Goal: Transaction & Acquisition: Purchase product/service

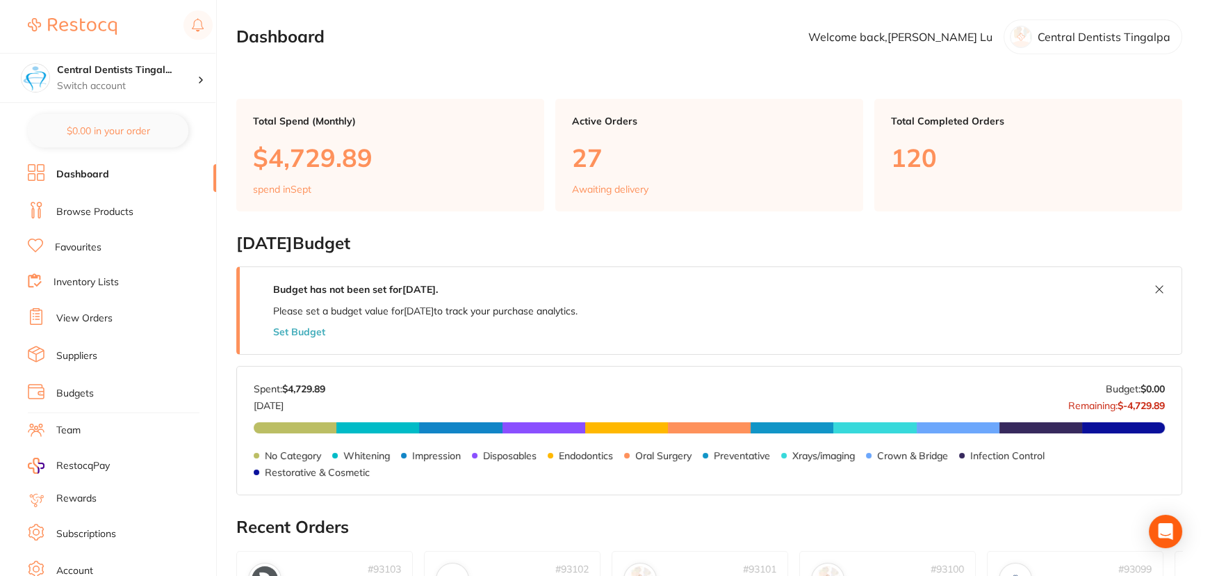
click at [115, 209] on link "Browse Products" at bounding box center [94, 212] width 77 height 14
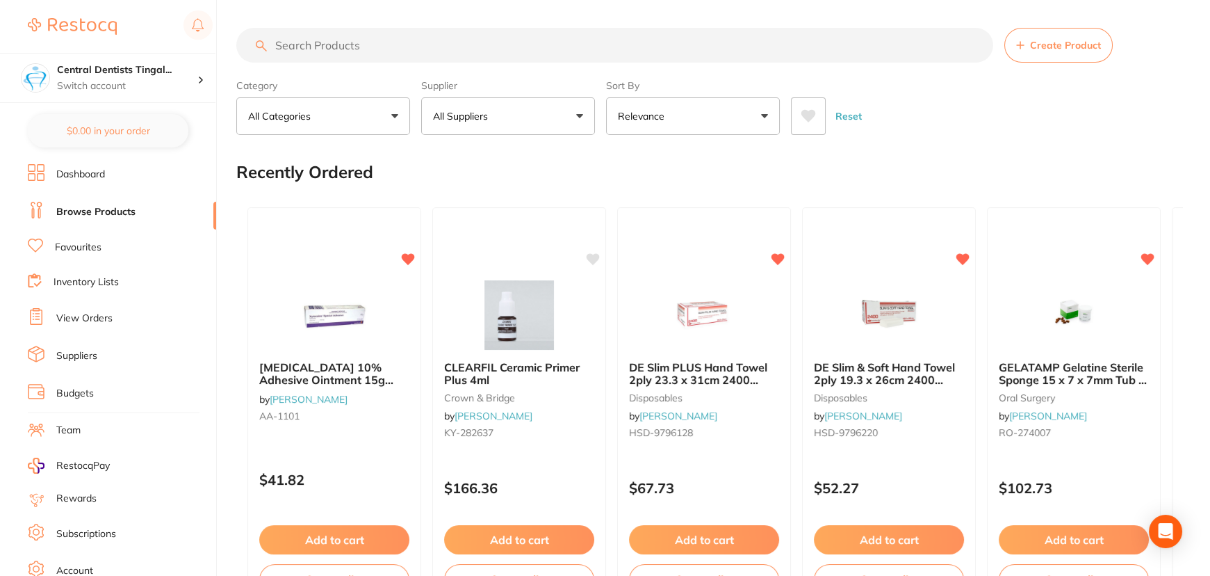
click at [373, 47] on input "search" at bounding box center [614, 45] width 757 height 35
paste input "[MEDICAL_DATA] protective gel"
type input "[MEDICAL_DATA] protective gel"
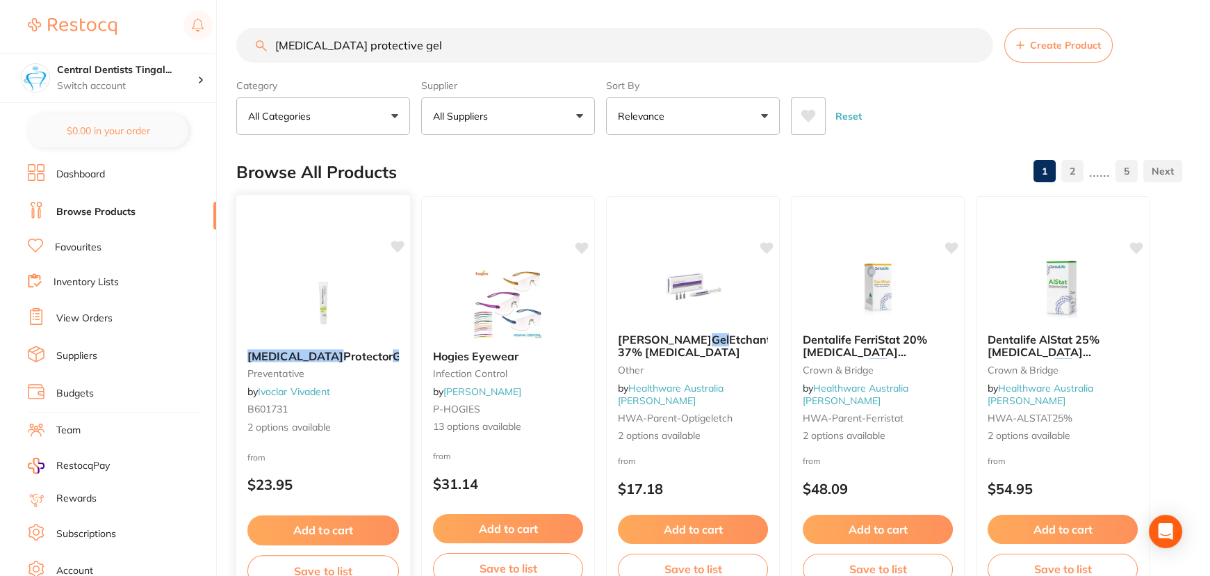
click at [312, 278] on img at bounding box center [322, 303] width 91 height 70
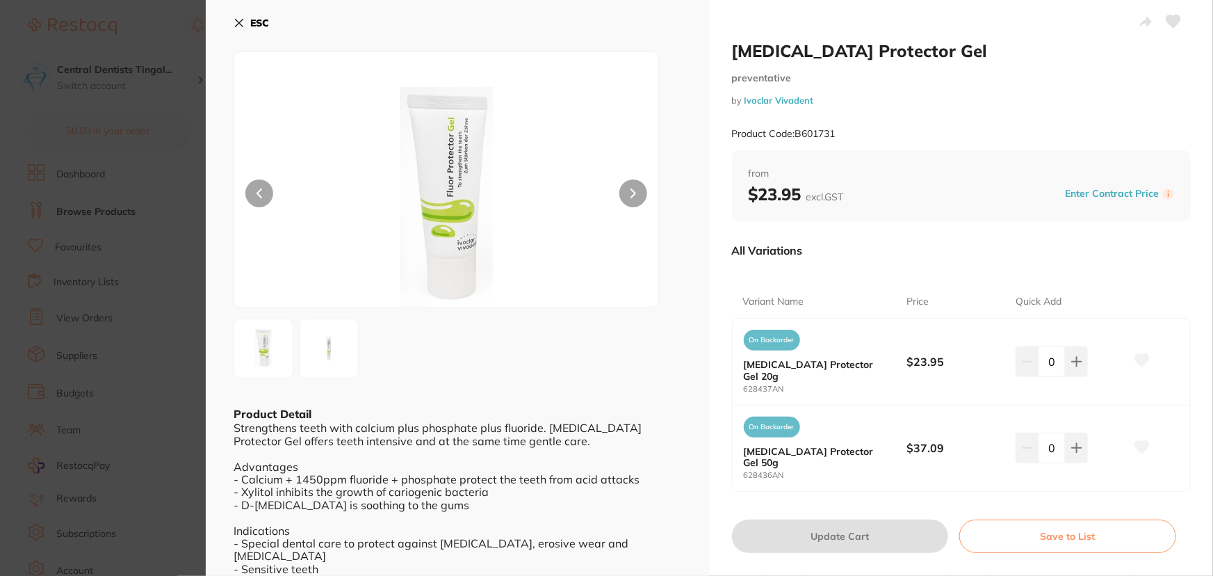
click at [1086, 355] on div "0" at bounding box center [1070, 361] width 109 height 31
click at [1074, 357] on icon at bounding box center [1076, 361] width 9 height 9
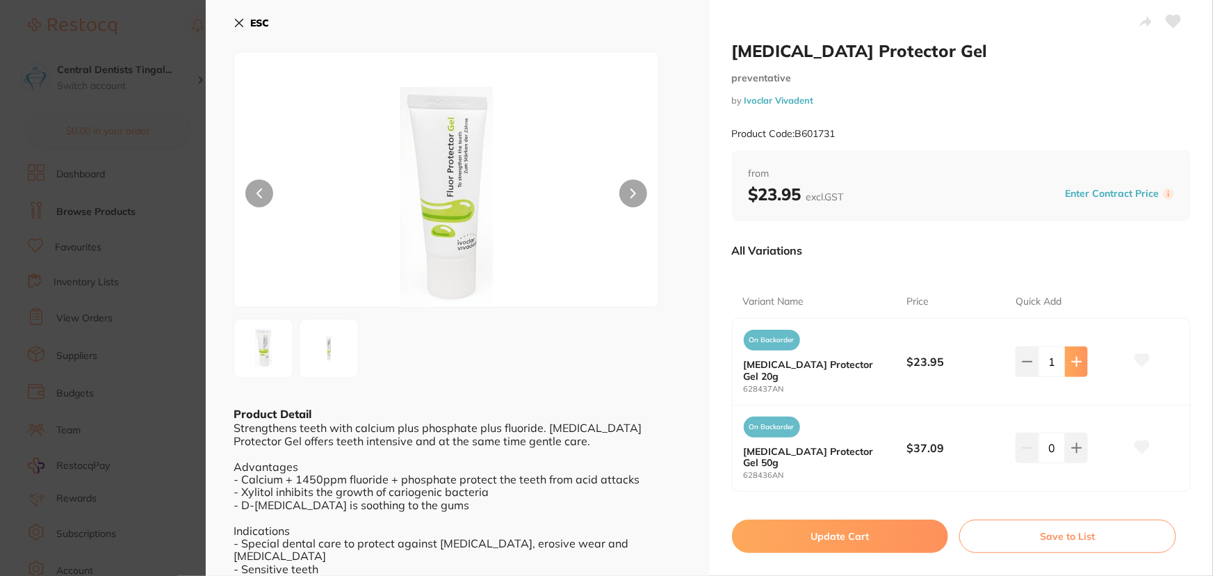
click at [1074, 357] on icon at bounding box center [1076, 361] width 9 height 9
type input "2"
click at [863, 519] on button "Update Cart" at bounding box center [840, 535] width 217 height 33
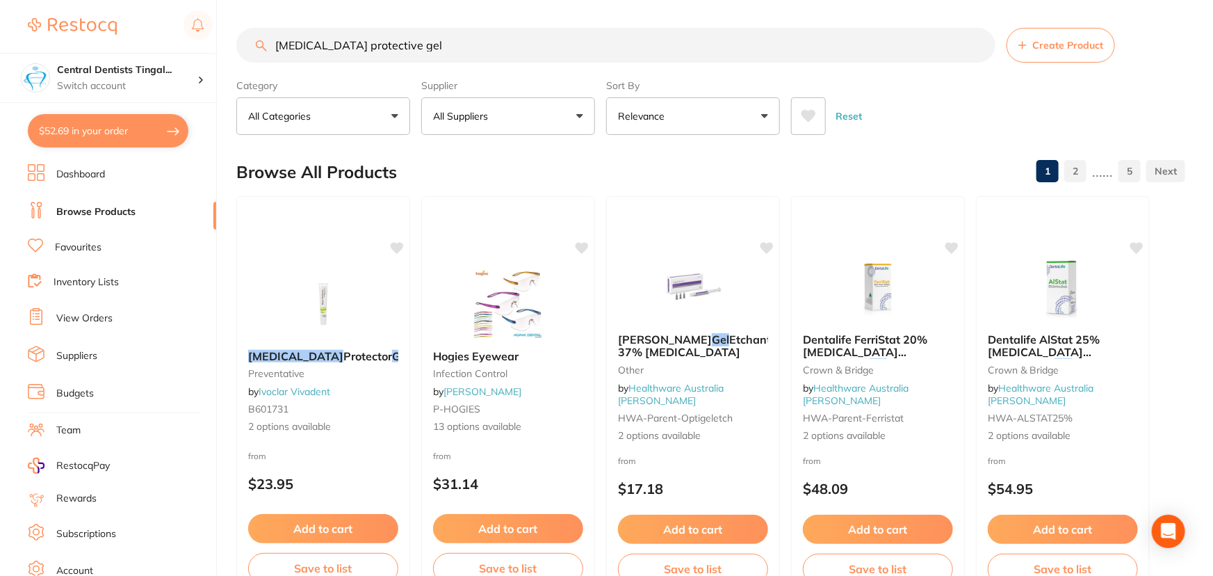
checkbox input "false"
click at [431, 51] on input "[MEDICAL_DATA] protective gel" at bounding box center [614, 45] width 757 height 35
click at [319, 284] on img at bounding box center [322, 303] width 91 height 70
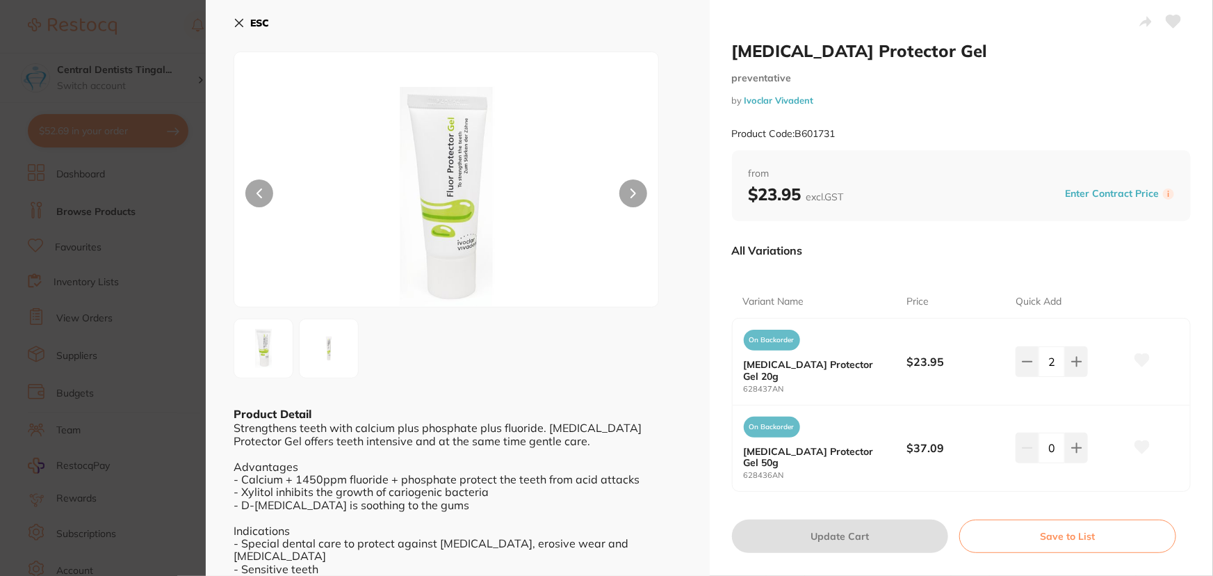
click at [245, 33] on button "ESC" at bounding box center [251, 23] width 35 height 24
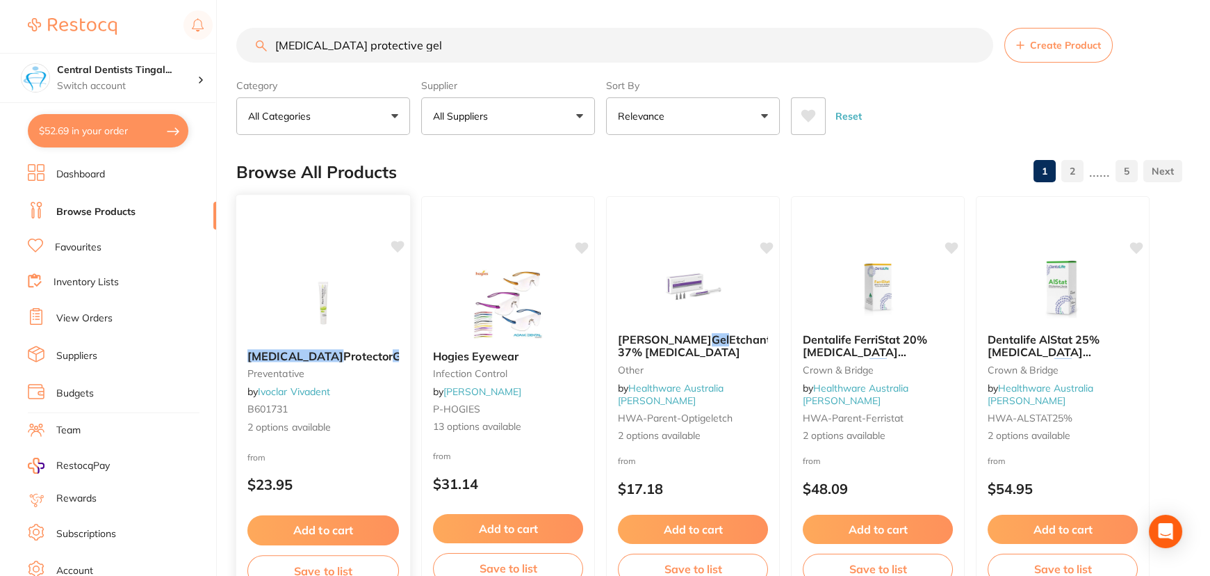
click at [300, 250] on div "[MEDICAL_DATA] Protector Gel preventative by Ivoclar Vivadent B601731 2 options…" at bounding box center [324, 396] width 176 height 404
